Goal: Check status: Check status

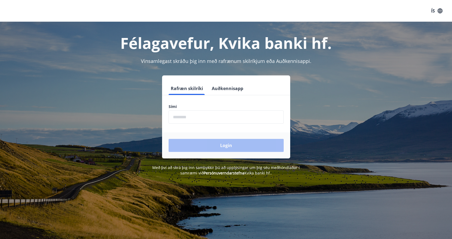
click at [197, 114] on input "phone" at bounding box center [225, 116] width 115 height 13
type input "********"
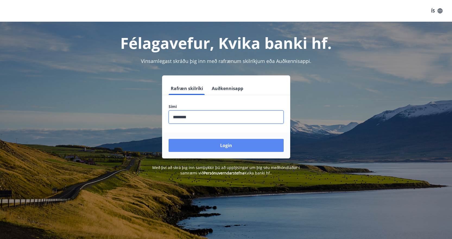
click at [231, 143] on button "Login" at bounding box center [225, 145] width 115 height 13
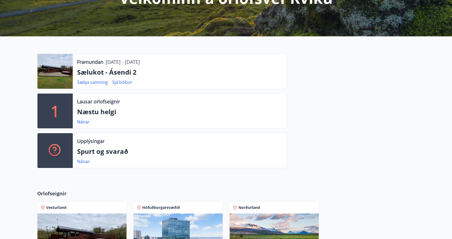
scroll to position [83, 0]
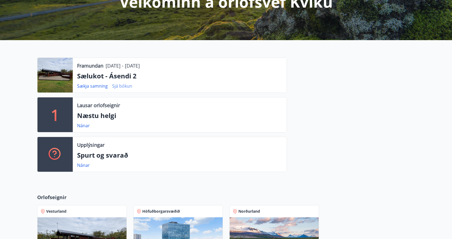
click at [127, 86] on link "Sjá bókun" at bounding box center [122, 86] width 20 height 6
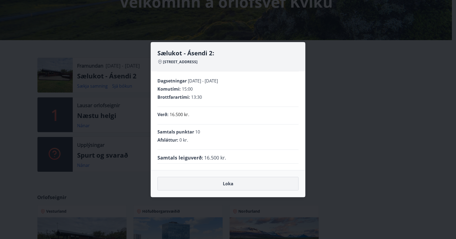
click at [231, 186] on button "Loka" at bounding box center [227, 184] width 141 height 14
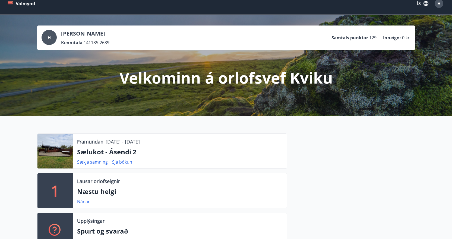
scroll to position [0, 0]
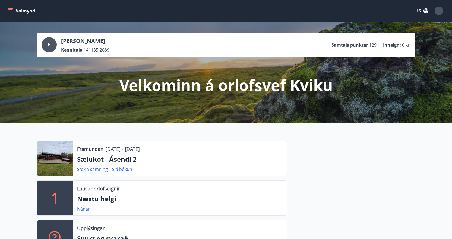
click at [9, 11] on icon "menu" at bounding box center [10, 10] width 5 height 5
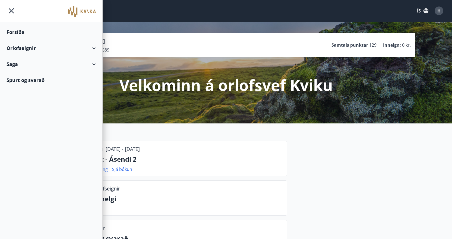
click at [93, 64] on div "Saga" at bounding box center [51, 64] width 89 height 16
click at [93, 44] on div "Orlofseignir" at bounding box center [51, 48] width 89 height 16
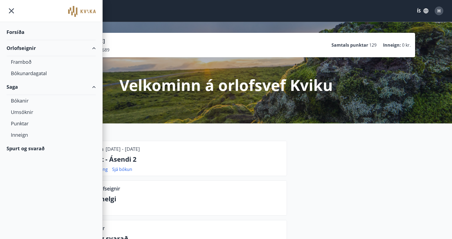
click at [213, 160] on p "Sælukot - Ásendi 2" at bounding box center [179, 159] width 205 height 9
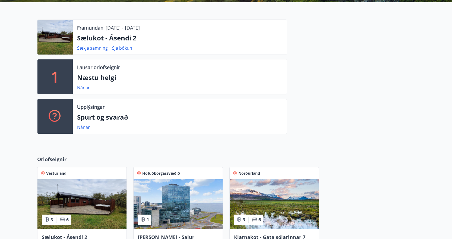
scroll to position [110, 0]
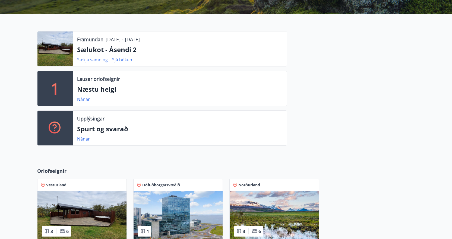
click at [97, 59] on link "Sækja samning" at bounding box center [92, 60] width 31 height 6
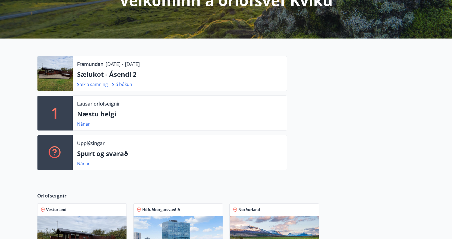
scroll to position [84, 0]
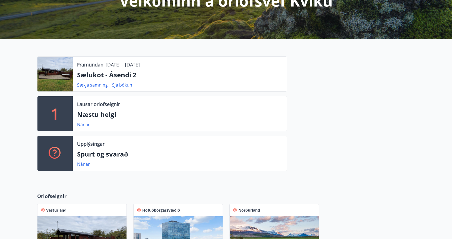
click at [64, 74] on div at bounding box center [54, 74] width 35 height 35
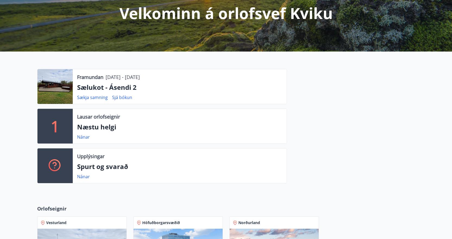
scroll to position [0, 0]
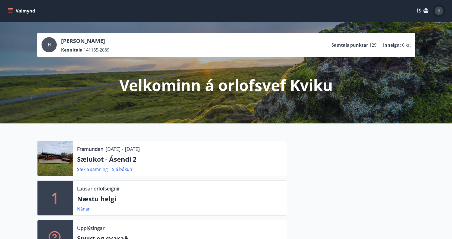
click at [440, 11] on span "H" at bounding box center [438, 11] width 3 height 6
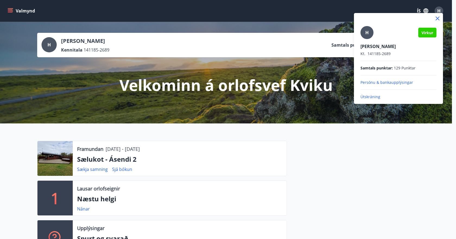
click at [419, 8] on div at bounding box center [228, 119] width 456 height 239
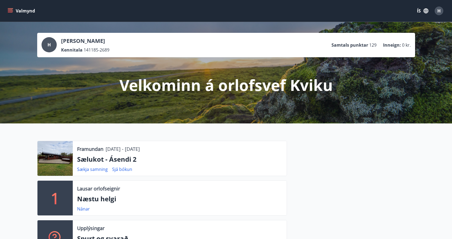
click at [427, 7] on button "ÍS" at bounding box center [422, 11] width 17 height 10
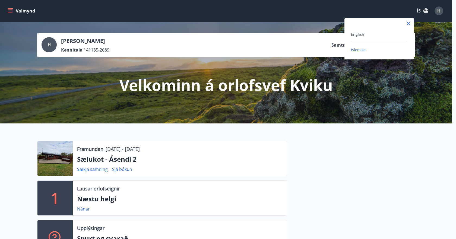
click at [121, 30] on div at bounding box center [228, 119] width 456 height 239
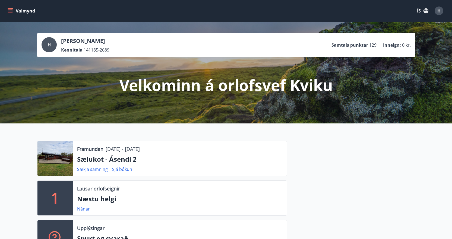
click at [74, 133] on div "Framundan [DATE] - [DATE] Sælukot - Ásendi 2 Sækja samning Sjá bókun 1 Lausar o…" at bounding box center [226, 195] width 452 height 145
click at [62, 155] on div at bounding box center [54, 158] width 35 height 35
click at [382, 172] on div at bounding box center [351, 200] width 128 height 119
click at [63, 155] on div at bounding box center [54, 158] width 35 height 35
click at [264, 11] on div "Valmynd ÍS H" at bounding box center [226, 10] width 439 height 13
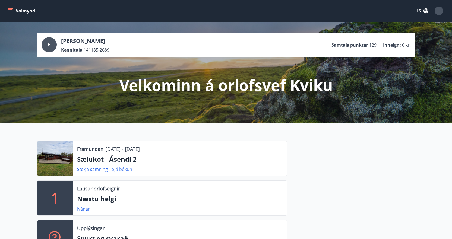
click at [123, 169] on link "Sjá bókun" at bounding box center [122, 169] width 20 height 6
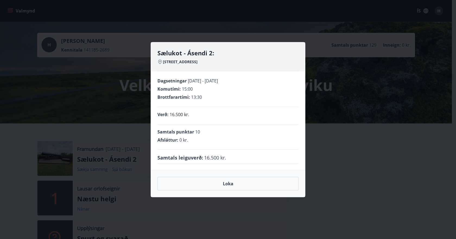
click at [231, 156] on div "Samtals leiguverð : 16.500 kr." at bounding box center [227, 157] width 141 height 7
drag, startPoint x: 225, startPoint y: 67, endPoint x: 220, endPoint y: 138, distance: 71.0
click at [225, 66] on div "Sælukot - Ásendi 2: [STREET_ADDRESS]" at bounding box center [227, 60] width 141 height 23
click at [219, 148] on div "Samtals punktar 10 Afsláttur : 0 kr." at bounding box center [227, 136] width 141 height 25
click at [230, 186] on button "Loka" at bounding box center [227, 184] width 141 height 14
